Goal: Information Seeking & Learning: Check status

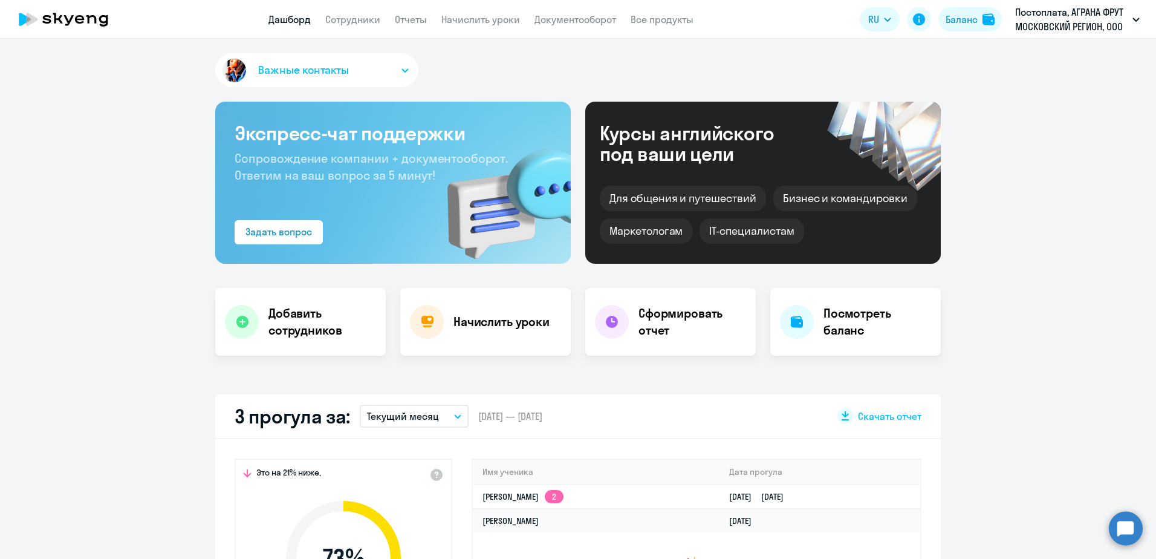
select select "30"
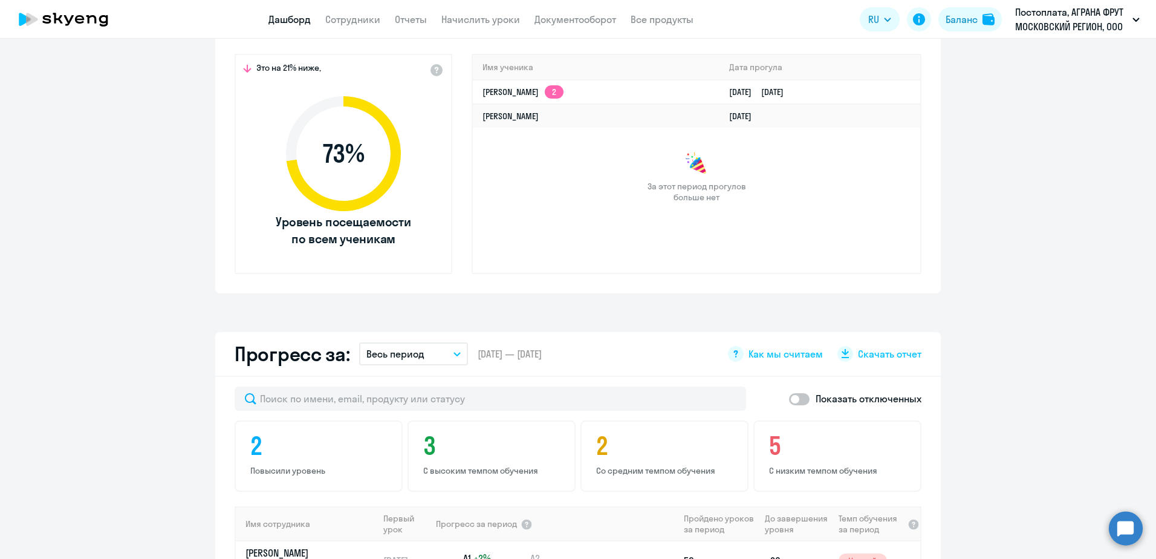
scroll to position [423, 0]
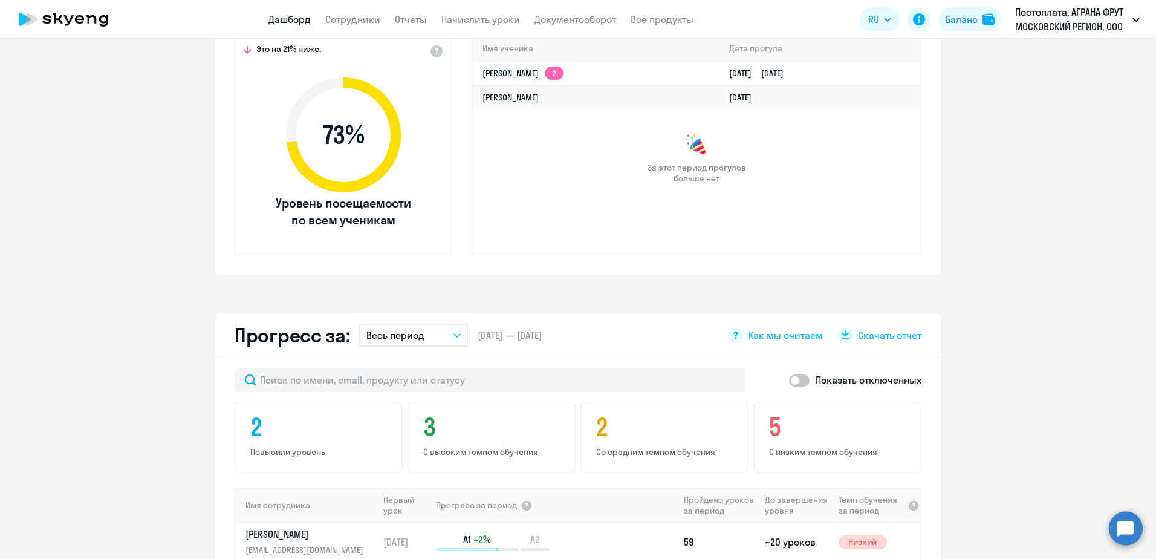
click at [453, 336] on icon "button" at bounding box center [456, 335] width 7 height 4
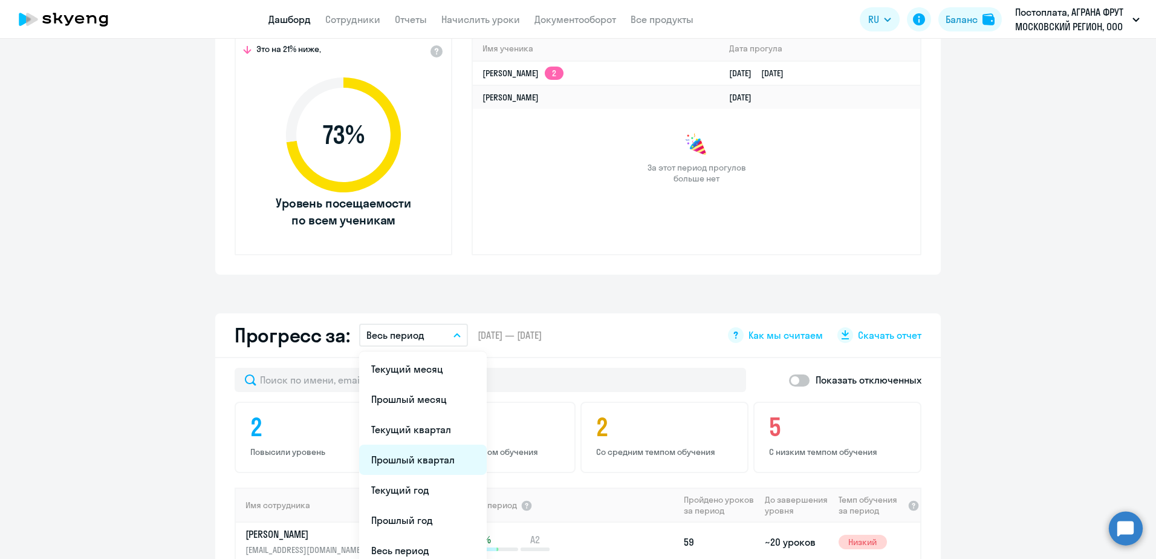
click at [431, 462] on li "Прошлый квартал" at bounding box center [423, 459] width 128 height 30
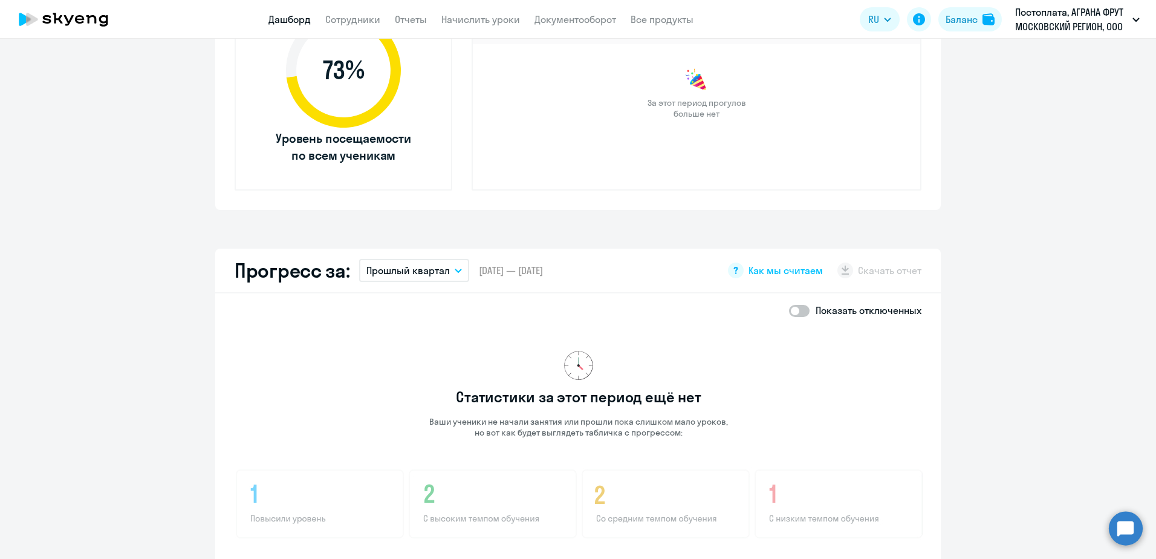
scroll to position [533, 0]
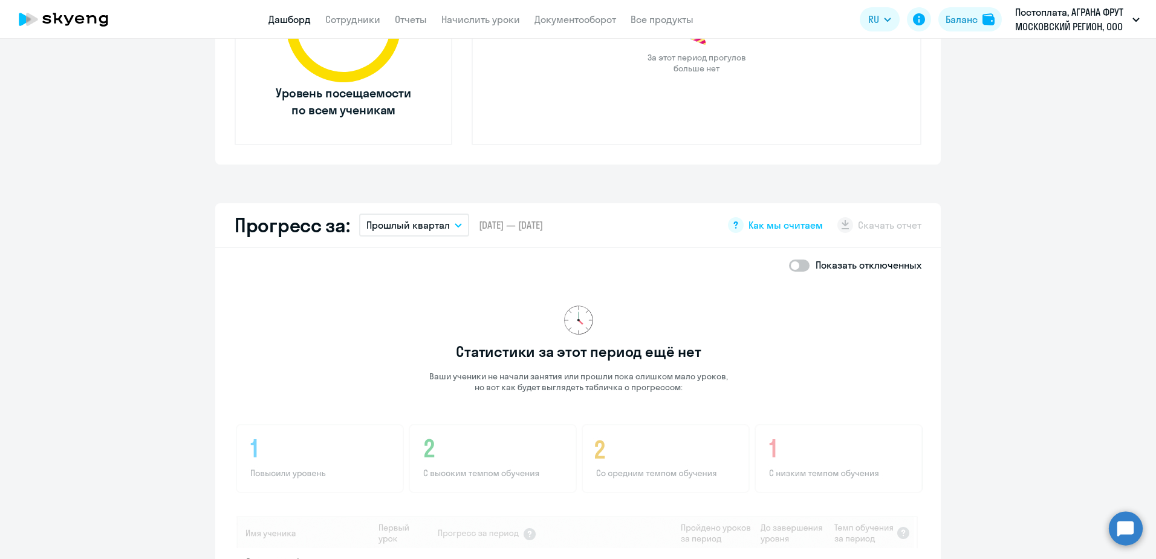
click at [434, 225] on p "Прошлый квартал" at bounding box center [407, 225] width 83 height 15
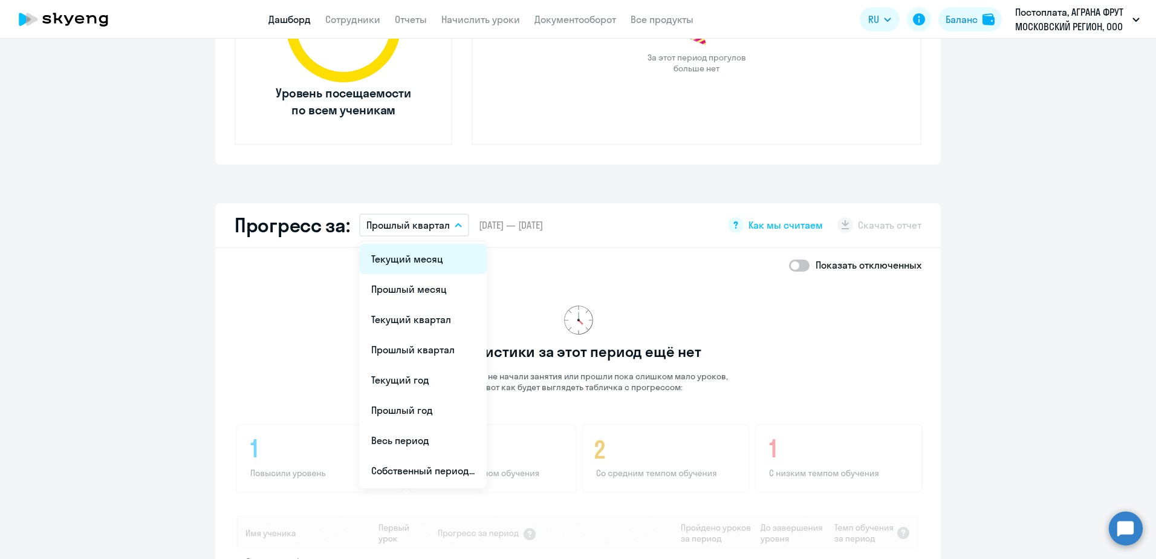
click at [413, 266] on li "Текущий месяц" at bounding box center [423, 259] width 128 height 30
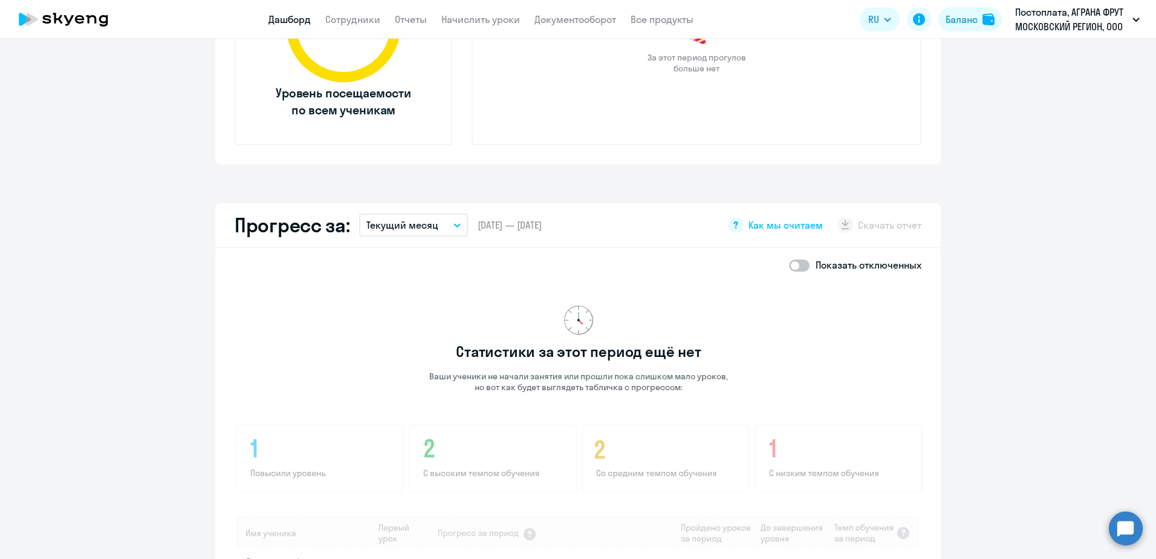
click at [444, 231] on button "Текущий месяц" at bounding box center [413, 224] width 109 height 23
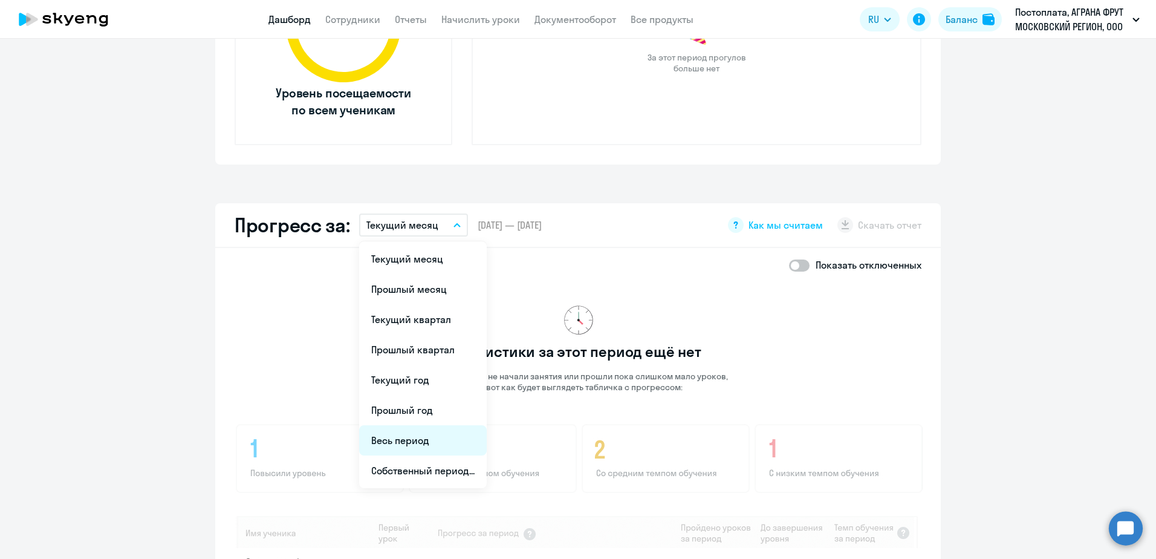
click at [421, 439] on li "Весь период" at bounding box center [423, 440] width 128 height 30
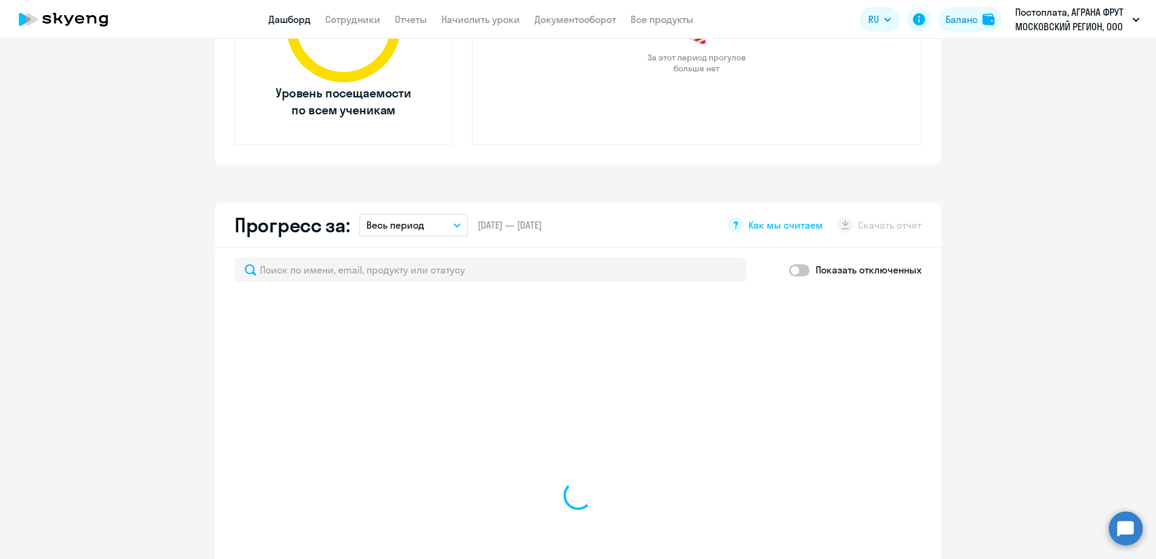
select select "30"
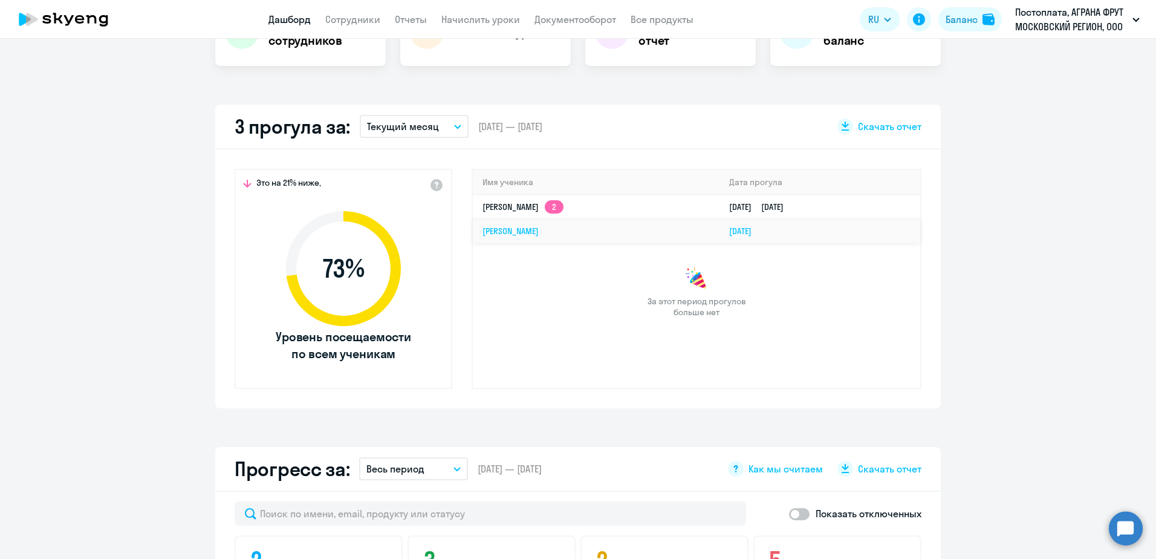
scroll to position [231, 0]
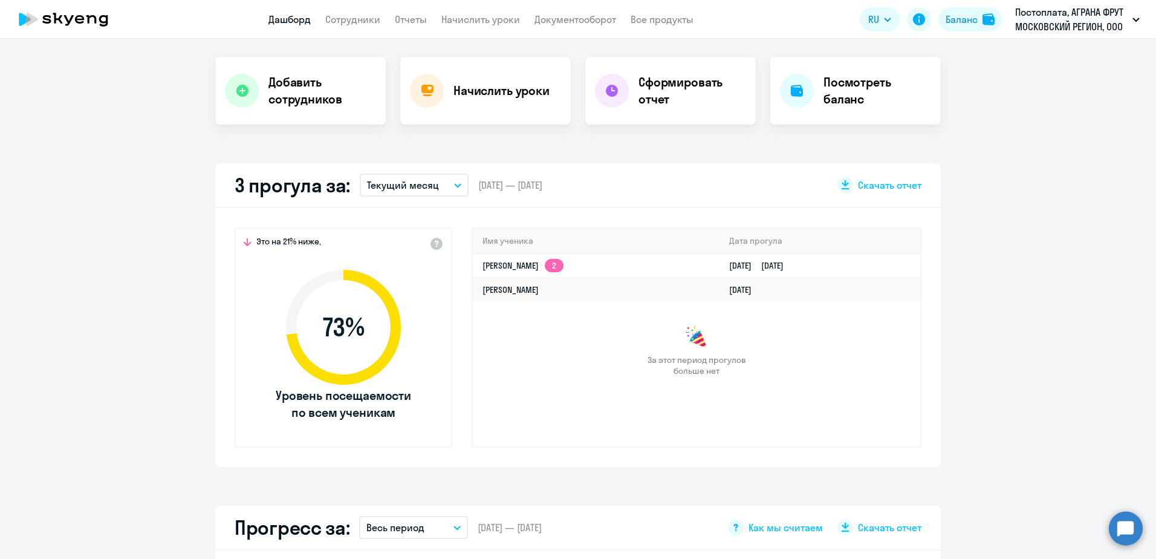
click at [455, 186] on icon "button" at bounding box center [458, 185] width 6 height 3
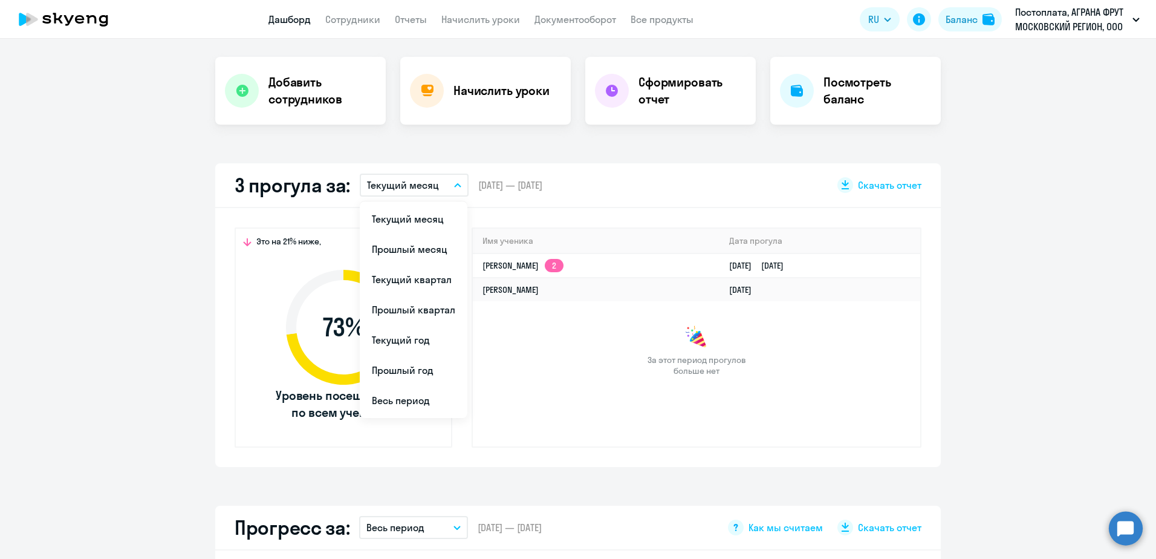
click at [454, 186] on icon "button" at bounding box center [457, 185] width 7 height 4
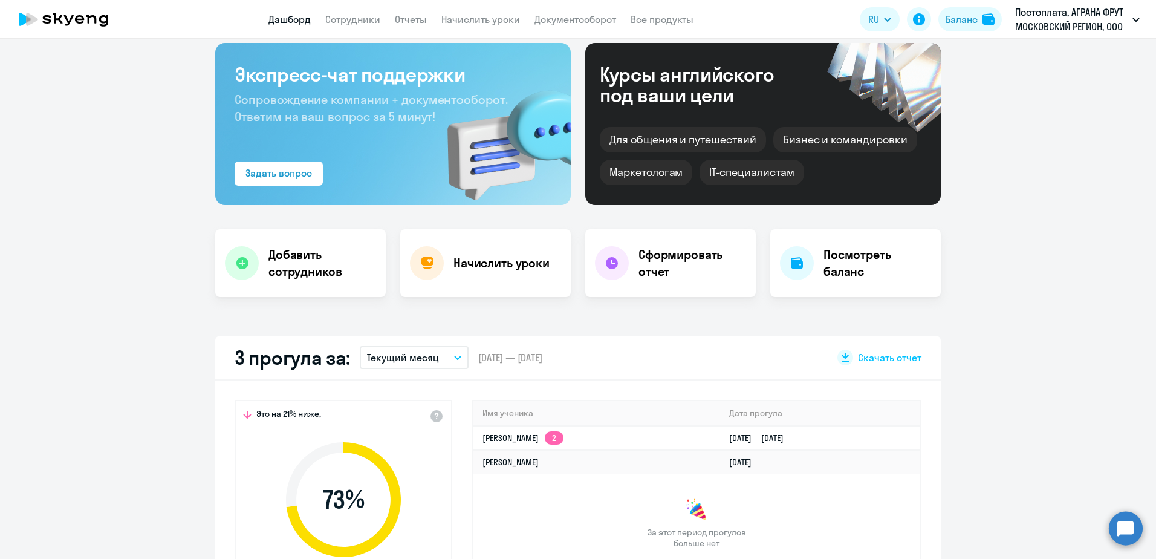
scroll to position [0, 0]
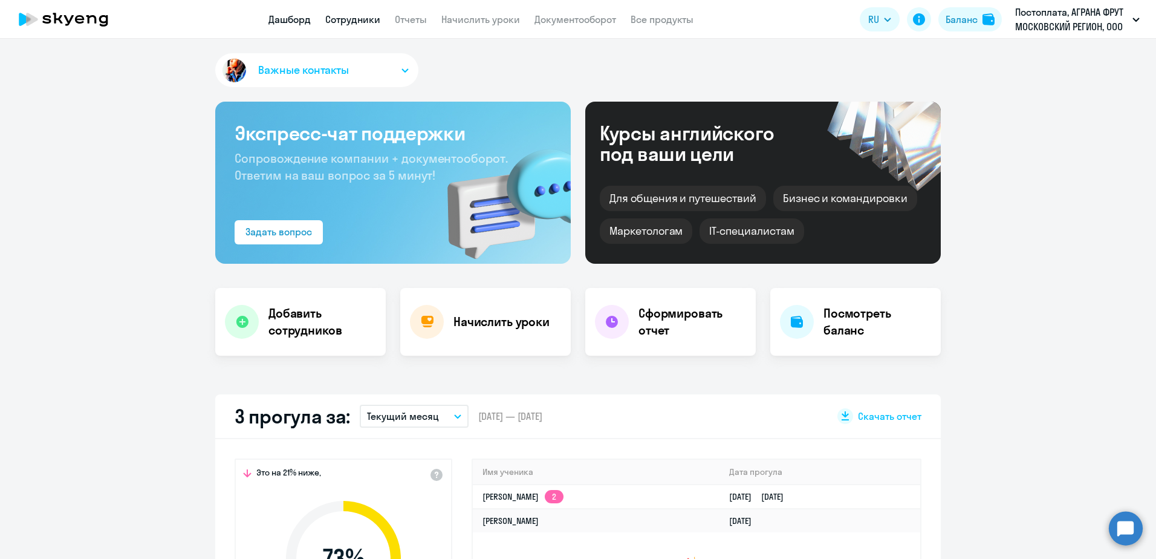
click at [356, 19] on link "Сотрудники" at bounding box center [352, 19] width 55 height 12
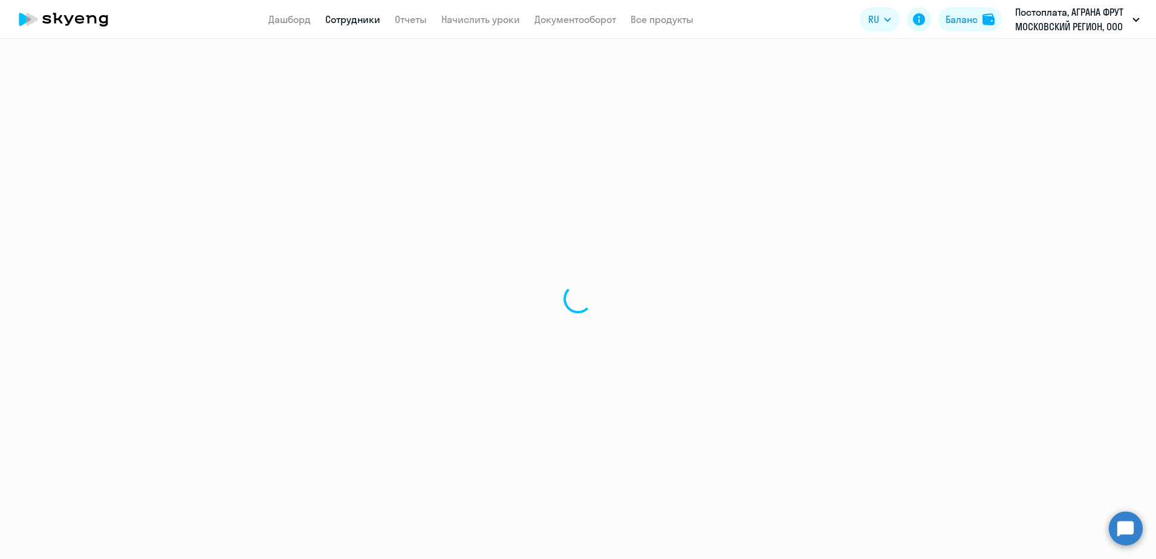
select select "30"
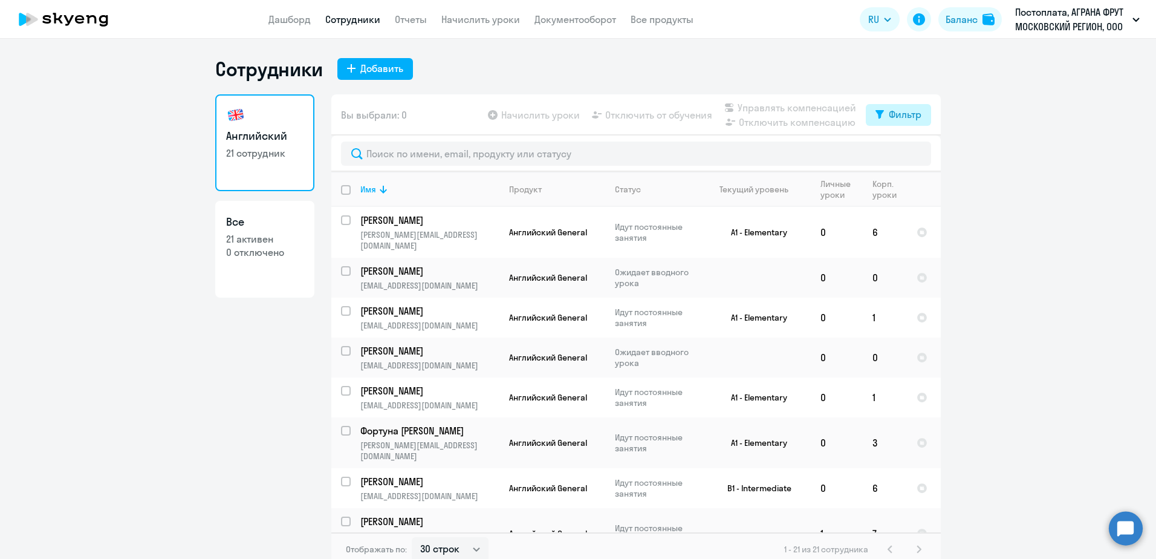
click at [895, 115] on div "Фильтр" at bounding box center [905, 114] width 33 height 15
click at [894, 115] on div "Фильтр" at bounding box center [905, 114] width 33 height 15
